Goal: Contribute content: Contribute content

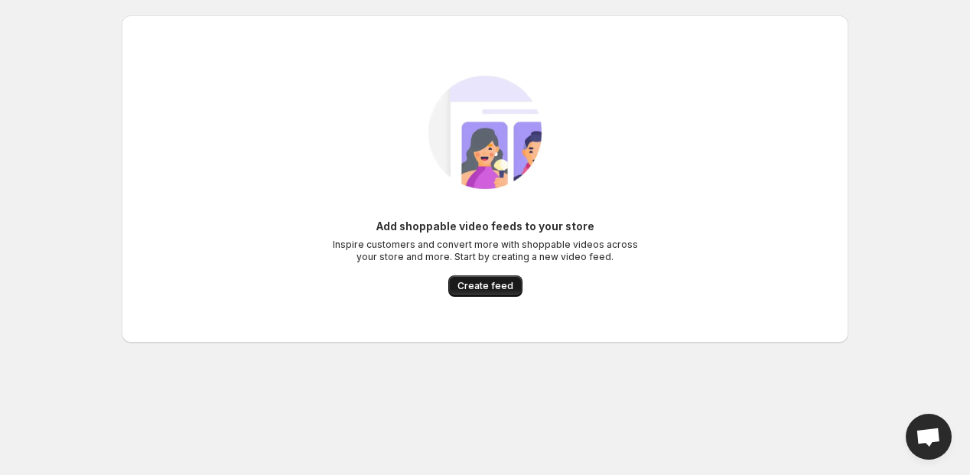
click at [478, 289] on span "Create feed" at bounding box center [485, 286] width 56 height 12
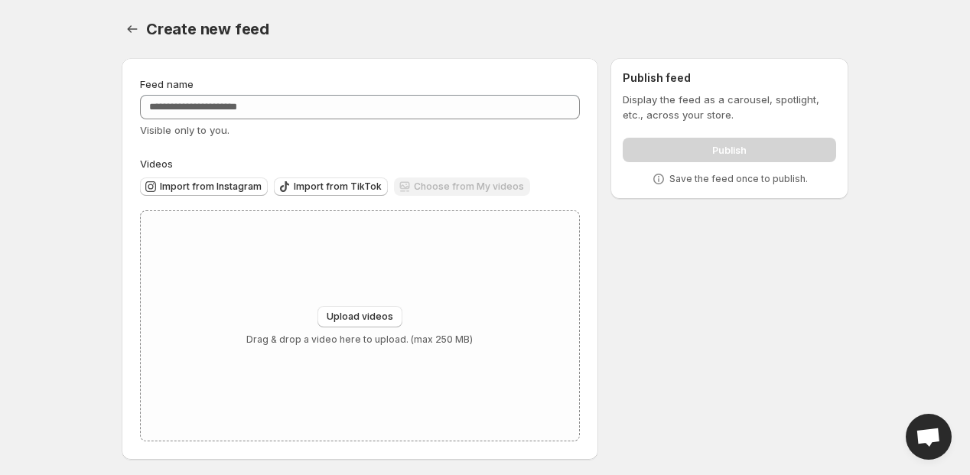
scroll to position [3, 0]
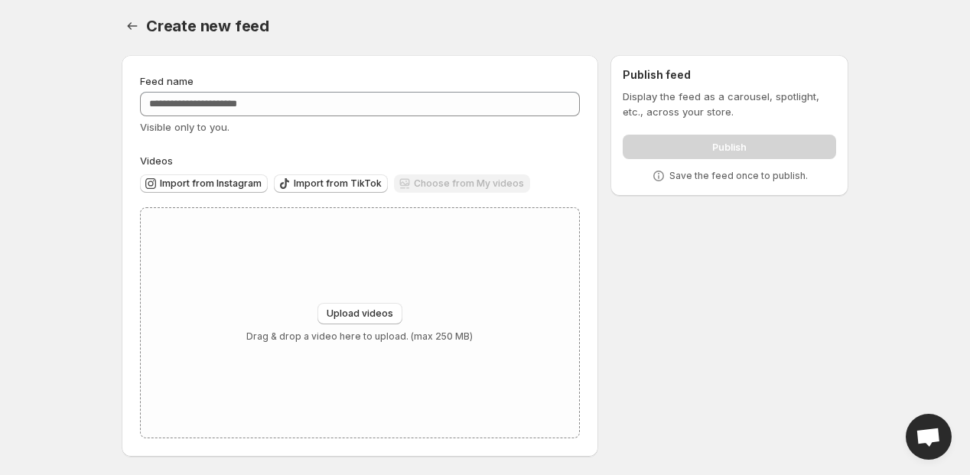
click at [754, 248] on div "Feed name Visible only to you. Videos Import from Instagram Import from TikTok …" at bounding box center [478, 259] width 739 height 432
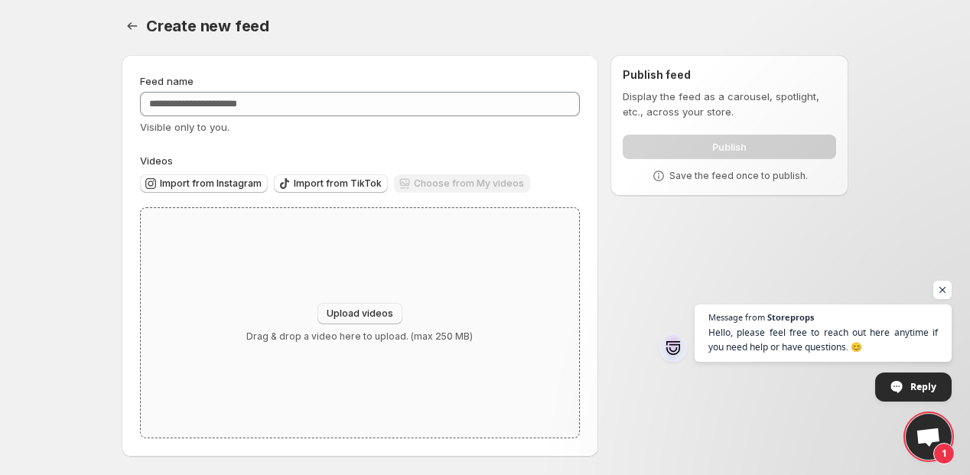
click at [350, 312] on span "Upload videos" at bounding box center [359, 313] width 67 height 12
type input "**********"
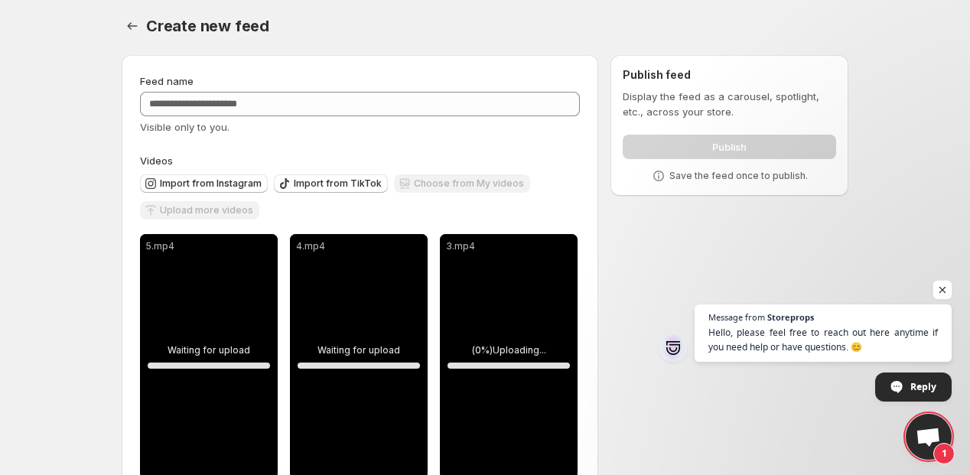
click at [940, 289] on span "Open chat" at bounding box center [942, 290] width 19 height 19
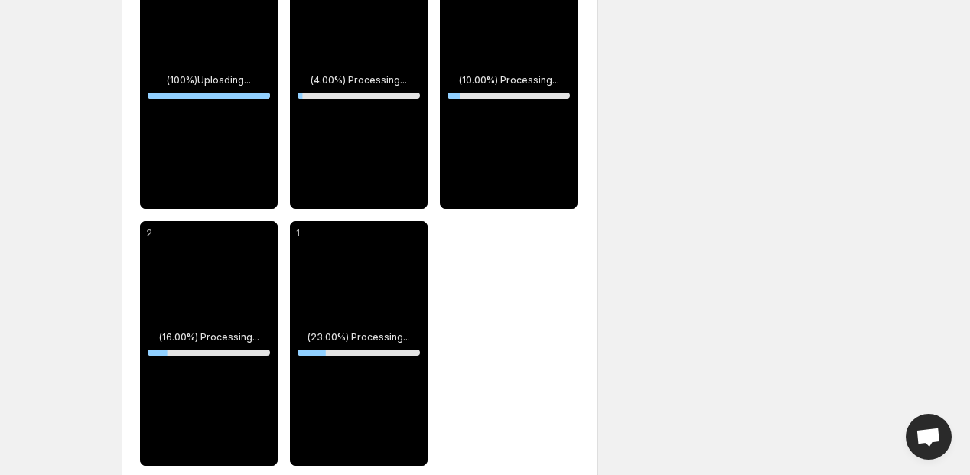
scroll to position [274, 0]
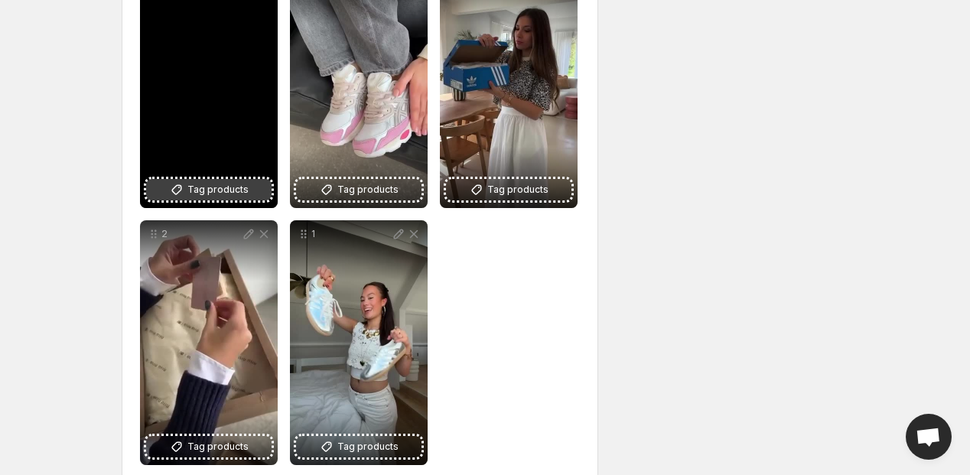
click at [172, 193] on icon at bounding box center [176, 189] width 15 height 15
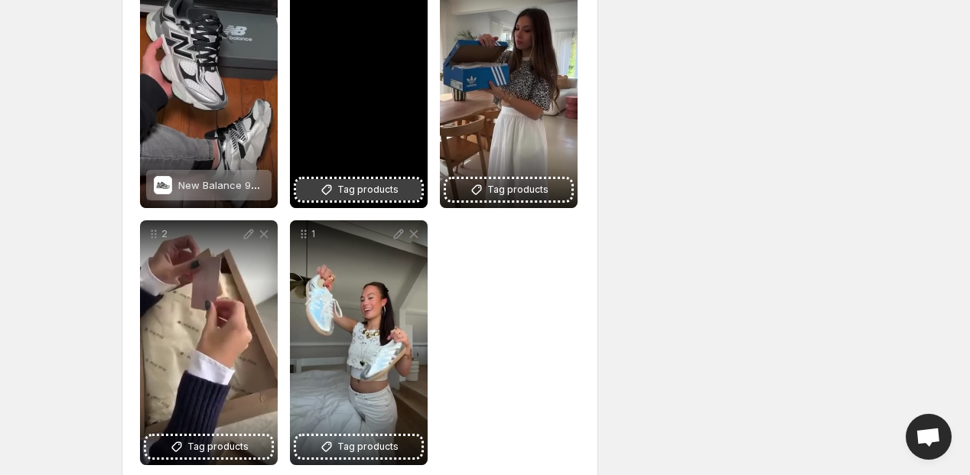
click at [372, 190] on span "Tag products" at bounding box center [367, 189] width 61 height 15
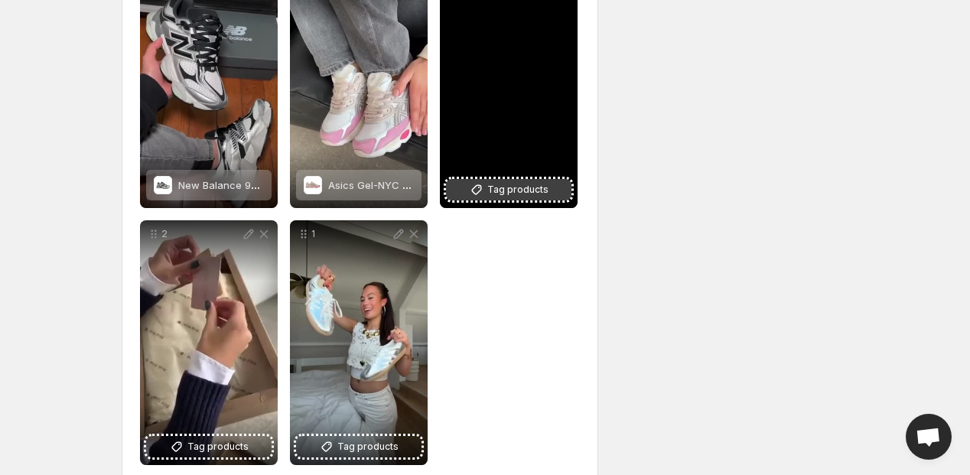
click at [496, 194] on span "Tag products" at bounding box center [517, 189] width 61 height 15
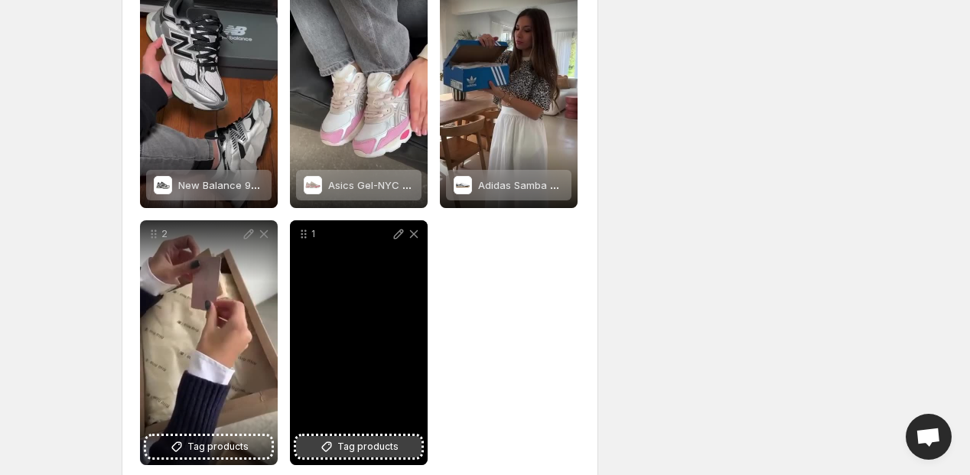
click at [348, 450] on span "Tag products" at bounding box center [367, 446] width 61 height 15
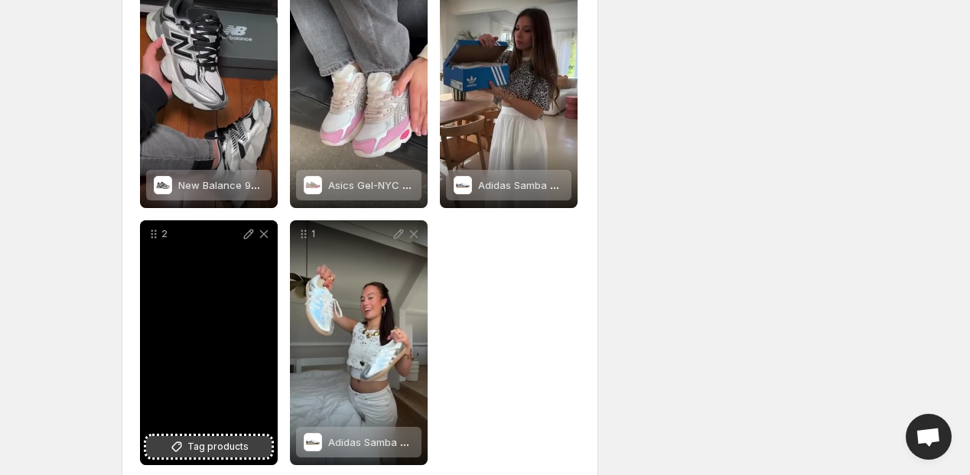
click at [210, 447] on span "Tag products" at bounding box center [217, 446] width 61 height 15
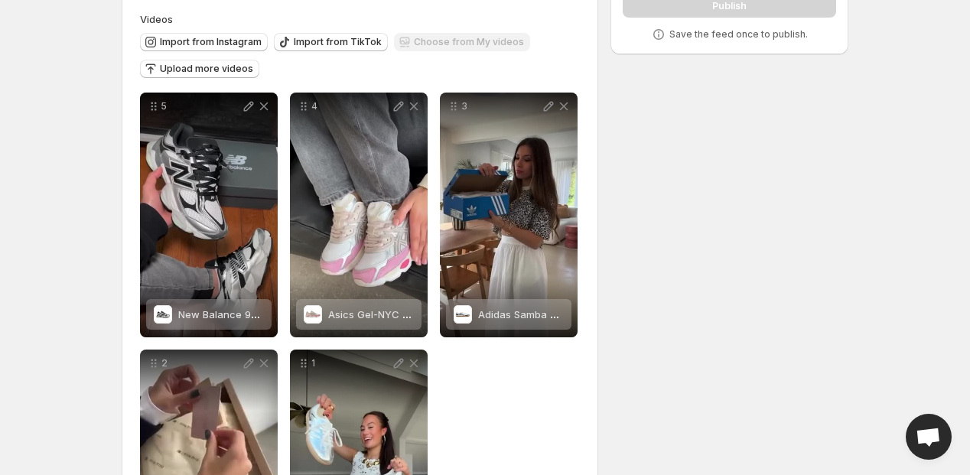
scroll to position [0, 0]
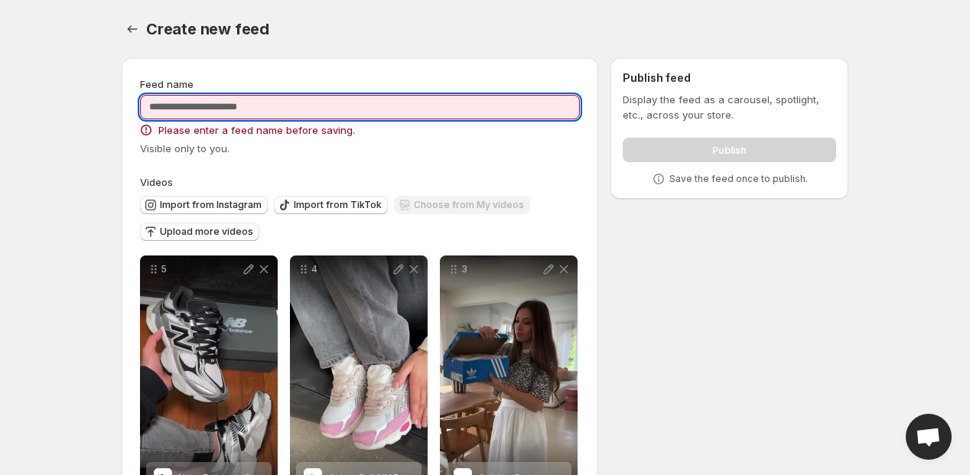
click at [283, 110] on input "Feed name" at bounding box center [360, 107] width 440 height 24
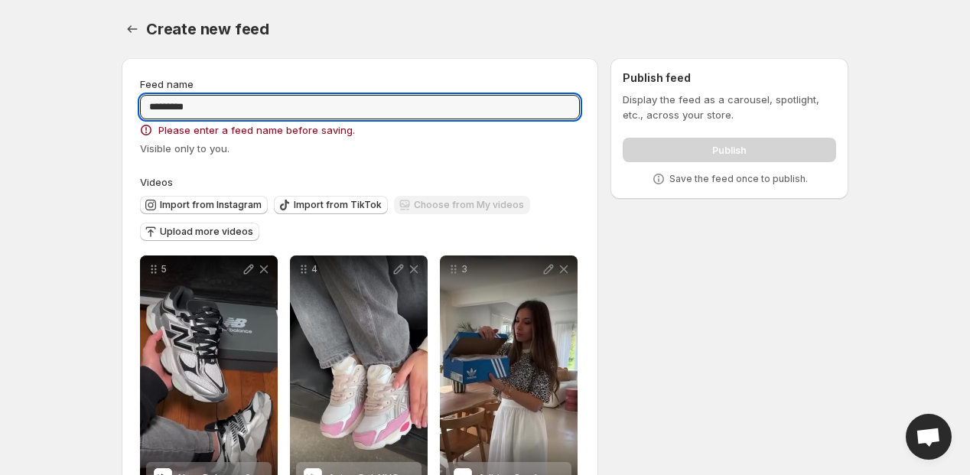
type input "*********"
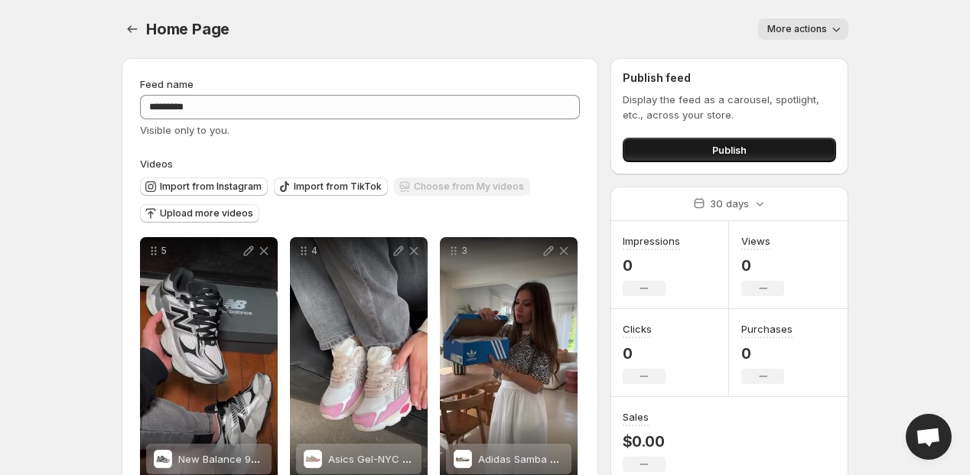
click at [717, 152] on span "Publish" at bounding box center [729, 149] width 34 height 15
click at [747, 139] on button "Publish" at bounding box center [728, 150] width 213 height 24
